Goal: Use online tool/utility: Utilize a website feature to perform a specific function

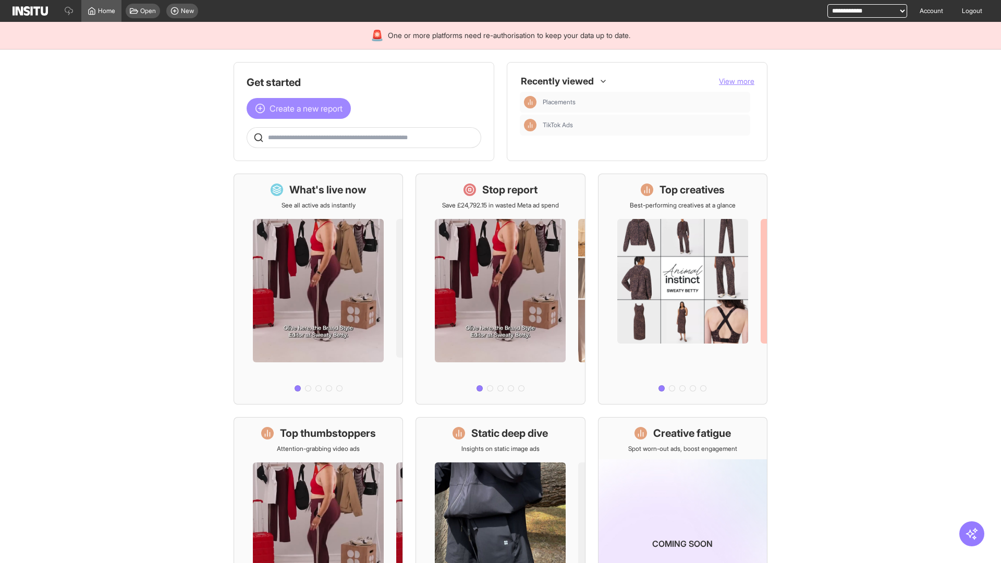
click at [301, 108] on span "Create a new report" at bounding box center [306, 108] width 73 height 13
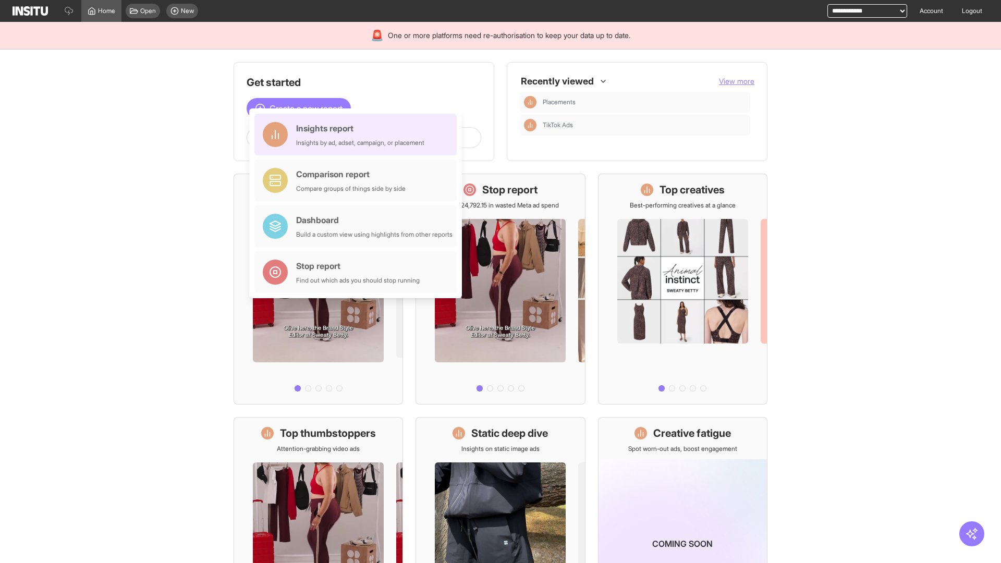
click at [358, 135] on div "Insights report Insights by ad, adset, campaign, or placement" at bounding box center [360, 134] width 128 height 25
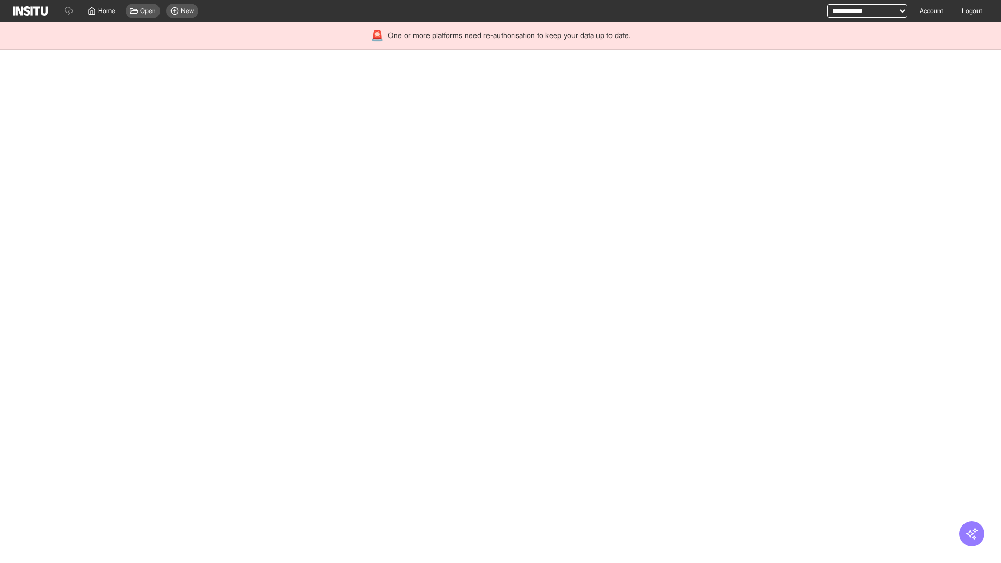
select select "**"
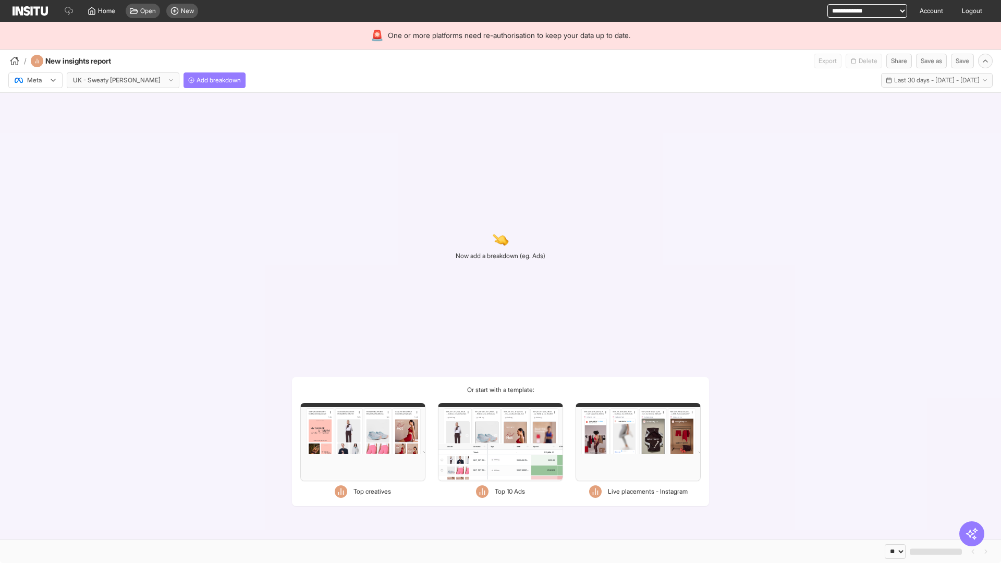
click at [35, 80] on div at bounding box center [28, 80] width 29 height 10
click at [35, 103] on span "Meta" at bounding box center [35, 102] width 14 height 9
click at [197, 80] on span "Add breakdown" at bounding box center [219, 80] width 44 height 8
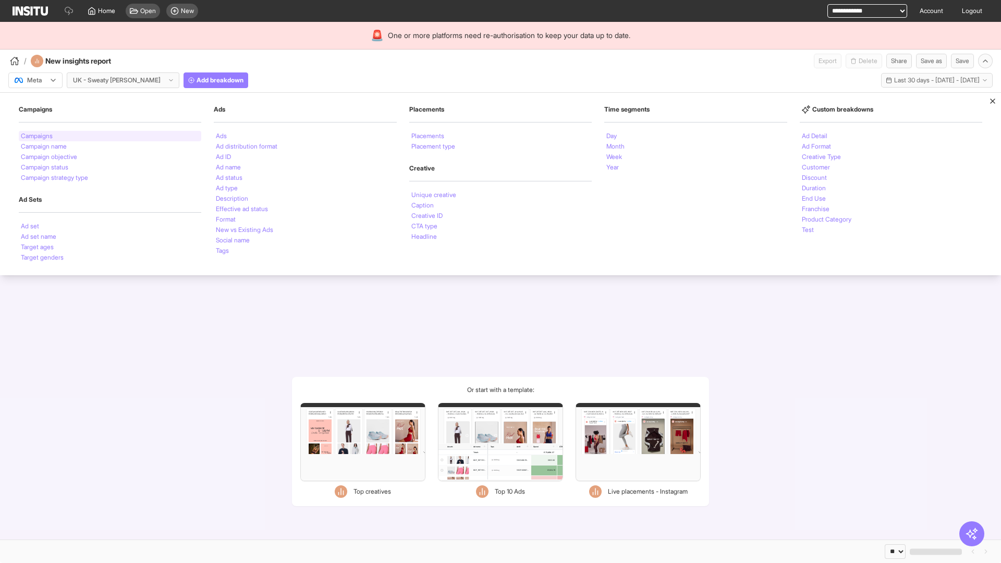
click at [38, 136] on li "Campaigns" at bounding box center [37, 136] width 32 height 6
